Goal: Task Accomplishment & Management: Use online tool/utility

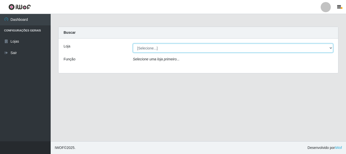
click at [165, 48] on select "[Selecione...] [GEOGRAPHIC_DATA] [GEOGRAPHIC_DATA]" at bounding box center [233, 48] width 200 height 9
select select "64"
click at [133, 44] on select "[Selecione...] [GEOGRAPHIC_DATA] [GEOGRAPHIC_DATA]" at bounding box center [233, 48] width 200 height 9
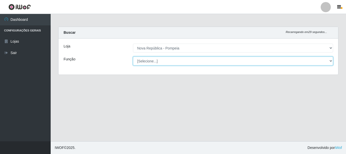
click at [167, 61] on select "[Selecione...] Balconista Operador de Caixa Recepcionista Repositor" at bounding box center [233, 60] width 200 height 9
select select "22"
click at [133, 56] on select "[Selecione...] Balconista Operador de Caixa Recepcionista Repositor" at bounding box center [233, 60] width 200 height 9
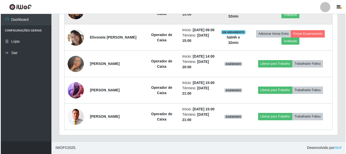
scroll to position [409, 0]
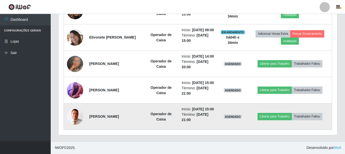
click at [76, 110] on img at bounding box center [75, 116] width 16 height 16
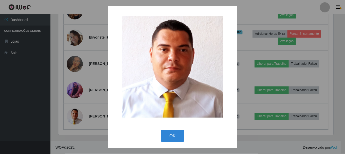
scroll to position [105, 276]
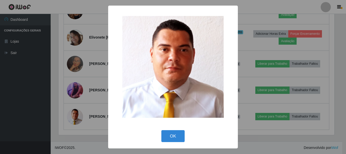
click at [281, 81] on div "× OK Cancel" at bounding box center [173, 77] width 346 height 154
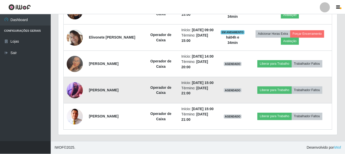
scroll to position [105, 278]
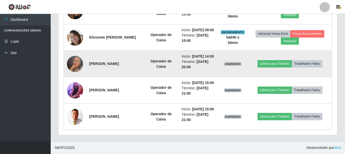
click at [72, 52] on img at bounding box center [75, 63] width 16 height 29
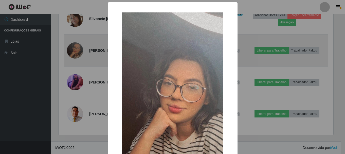
scroll to position [105, 276]
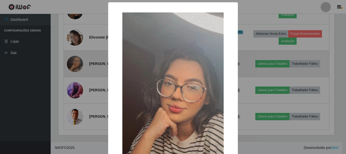
click at [72, 52] on div "× OK Cancel" at bounding box center [173, 77] width 346 height 154
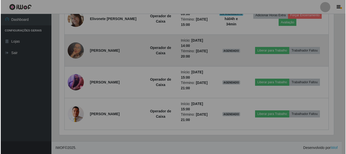
scroll to position [105, 278]
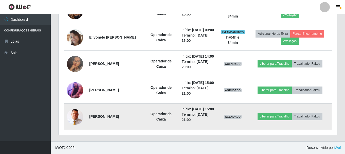
click at [75, 117] on img at bounding box center [75, 116] width 16 height 16
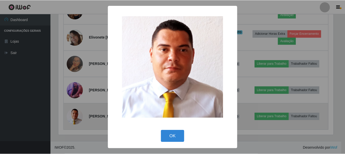
scroll to position [105, 276]
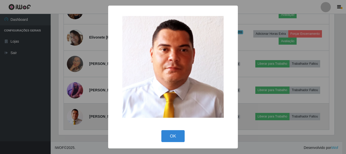
click at [75, 117] on div "× OK Cancel" at bounding box center [173, 77] width 346 height 154
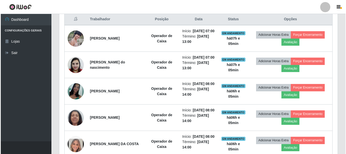
scroll to position [181, 0]
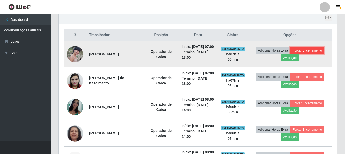
click at [313, 54] on button "Forçar Encerramento" at bounding box center [307, 50] width 34 height 7
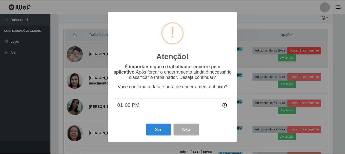
scroll to position [105, 276]
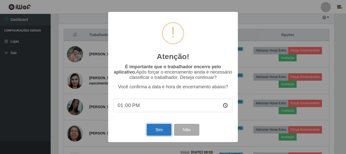
click at [158, 130] on button "Sim" at bounding box center [159, 130] width 25 height 12
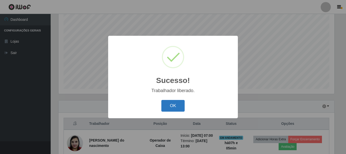
click at [172, 108] on button "OK" at bounding box center [173, 106] width 24 height 12
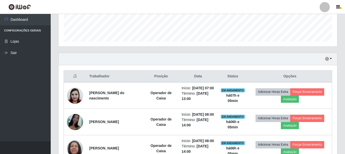
scroll to position [143, 0]
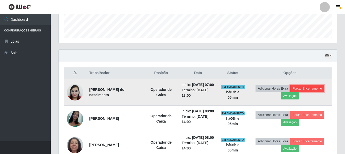
click at [312, 91] on button "Forçar Encerramento" at bounding box center [307, 88] width 34 height 7
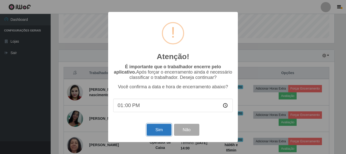
click at [157, 132] on button "Sim" at bounding box center [159, 130] width 25 height 12
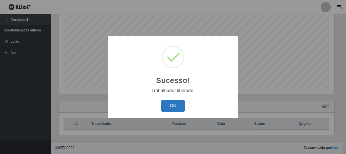
click at [176, 109] on button "OK" at bounding box center [173, 106] width 24 height 12
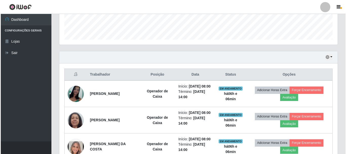
scroll to position [143, 0]
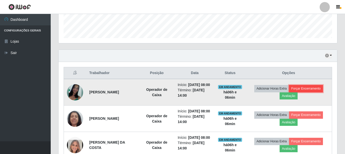
click at [315, 92] on button "Forçar Encerramento" at bounding box center [306, 88] width 34 height 7
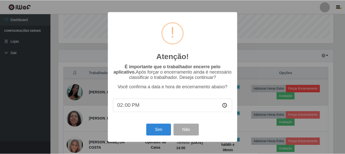
scroll to position [105, 276]
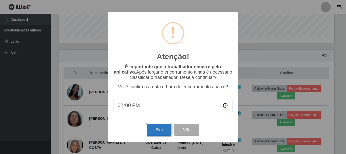
click at [156, 133] on button "Sim" at bounding box center [159, 130] width 25 height 12
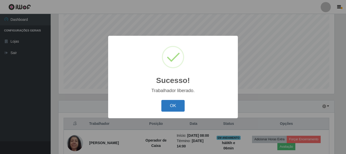
click at [176, 105] on button "OK" at bounding box center [173, 106] width 24 height 12
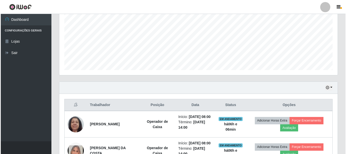
scroll to position [0, 0]
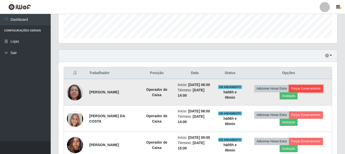
click at [302, 89] on button "Forçar Encerramento" at bounding box center [306, 88] width 34 height 7
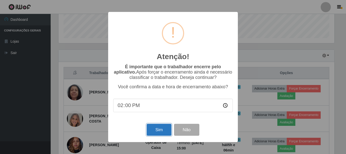
click at [152, 130] on button "Sim" at bounding box center [159, 130] width 25 height 12
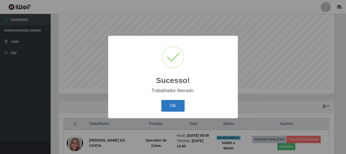
click at [164, 108] on button "OK" at bounding box center [173, 106] width 24 height 12
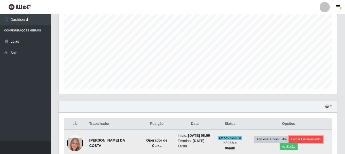
click at [300, 142] on button "Forçar Encerramento" at bounding box center [306, 139] width 34 height 7
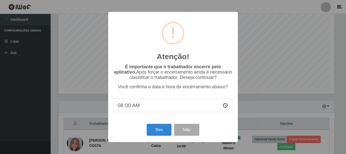
type input "08:02"
type input "08:01"
click at [159, 133] on button "Sim" at bounding box center [159, 130] width 25 height 12
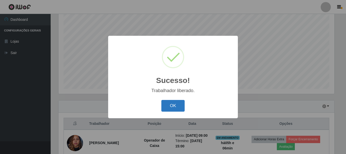
click at [173, 104] on button "OK" at bounding box center [173, 106] width 24 height 12
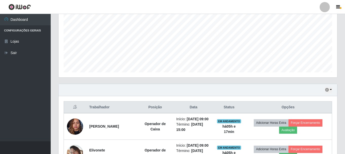
scroll to position [118, 0]
